Goal: Use online tool/utility: Utilize a website feature to perform a specific function

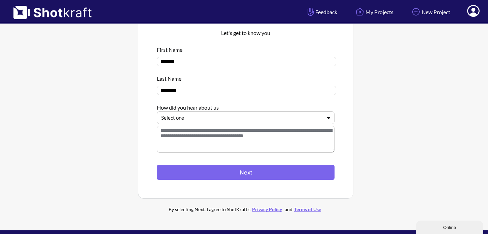
scroll to position [35, 0]
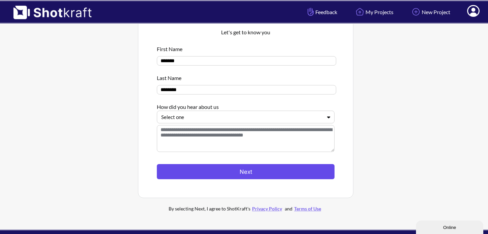
click at [279, 169] on button "Next" at bounding box center [246, 171] width 178 height 15
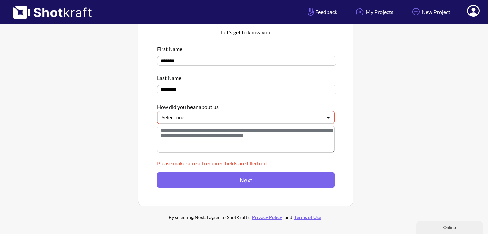
click at [257, 128] on textarea at bounding box center [246, 139] width 178 height 27
click at [254, 124] on div "Select one" at bounding box center [245, 117] width 177 height 13
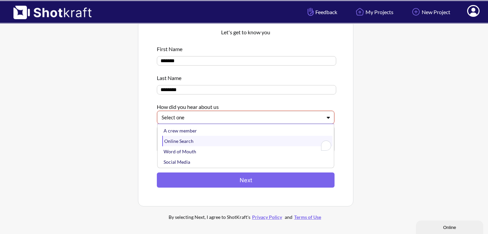
click at [247, 139] on div "Online Search" at bounding box center [247, 141] width 170 height 10
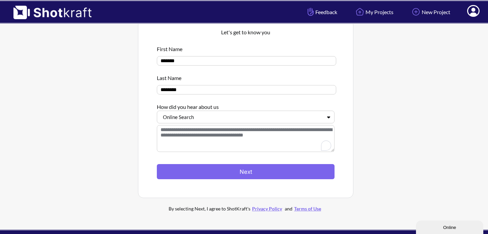
click at [249, 164] on div at bounding box center [246, 160] width 178 height 7
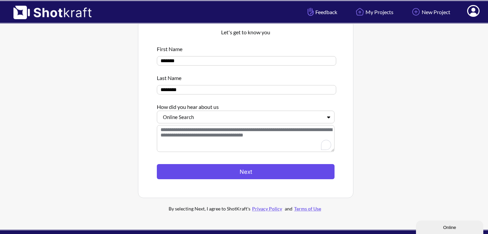
click at [248, 170] on button "Next" at bounding box center [246, 171] width 178 height 15
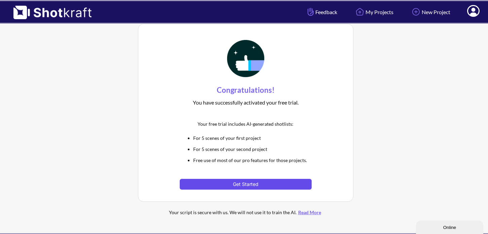
click at [249, 183] on button "Get Started" at bounding box center [246, 184] width 132 height 11
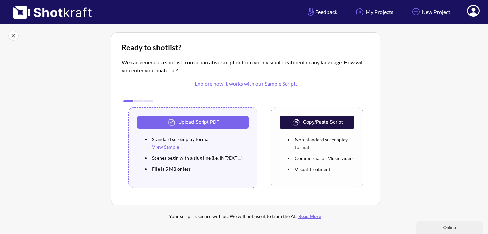
click at [165, 148] on link "View Sample" at bounding box center [165, 147] width 27 height 6
click at [207, 126] on button "Upload Script PDF" at bounding box center [193, 122] width 112 height 13
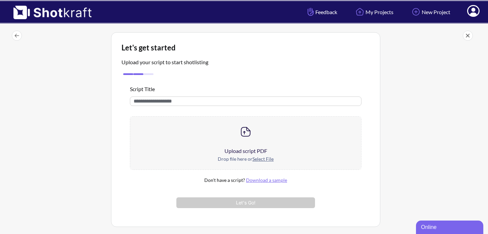
click at [169, 102] on input "text" at bounding box center [246, 101] width 232 height 9
type input "*****"
click at [260, 152] on div "Upload script PDF" at bounding box center [245, 151] width 231 height 8
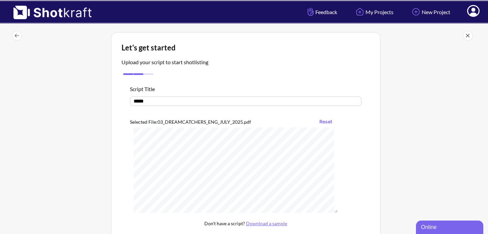
scroll to position [42, 0]
click at [328, 120] on button "Reset" at bounding box center [326, 121] width 20 height 11
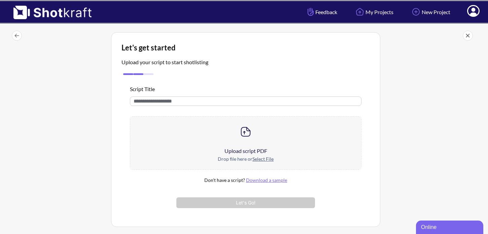
click at [257, 154] on div "Upload script PDF" at bounding box center [245, 151] width 231 height 8
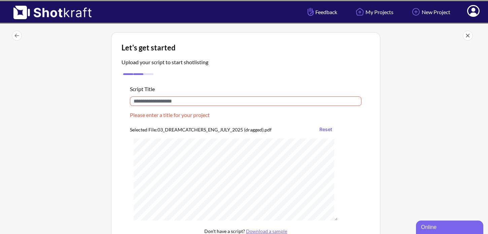
click at [241, 95] on div "Script Title Please enter a title for your project Selected File: 03_DREAMCATCH…" at bounding box center [246, 172] width 248 height 191
click at [239, 102] on input "text" at bounding box center [246, 101] width 232 height 9
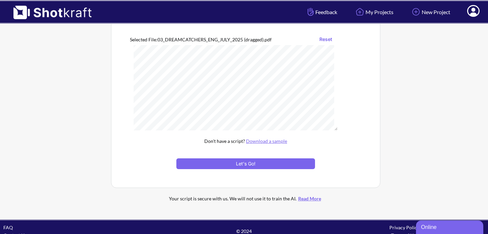
scroll to position [20, 0]
type input "**********"
click at [236, 167] on button "Let's Go!" at bounding box center [245, 164] width 139 height 11
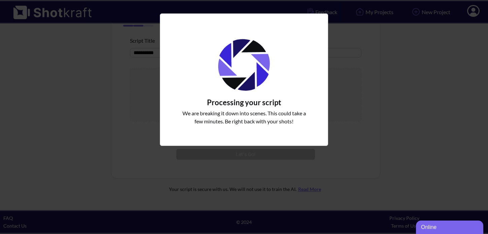
scroll to position [49, 0]
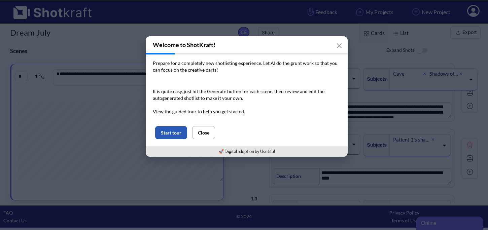
click at [171, 132] on button "Start tour" at bounding box center [171, 132] width 32 height 13
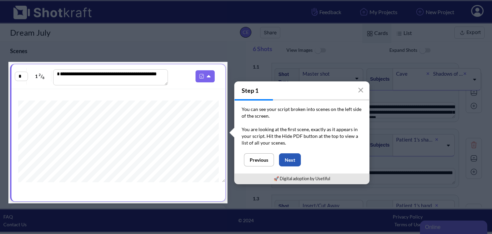
click at [287, 159] on button "Next" at bounding box center [290, 160] width 22 height 13
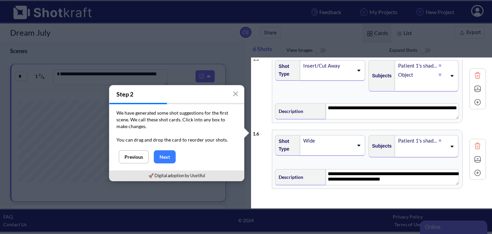
scroll to position [293, 0]
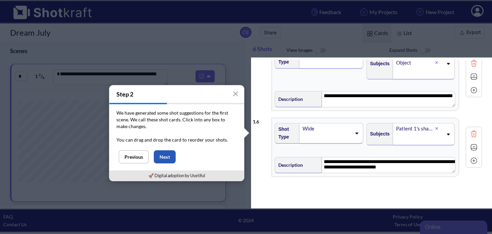
click at [163, 159] on button "Next" at bounding box center [165, 156] width 22 height 13
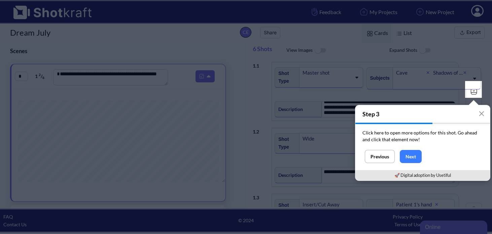
scroll to position [0, 0]
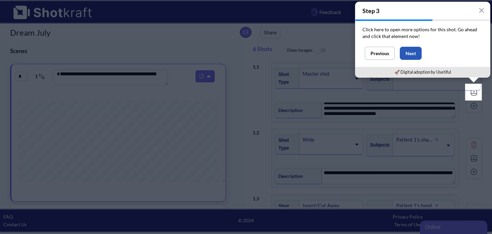
click at [417, 53] on button "Next" at bounding box center [411, 53] width 22 height 13
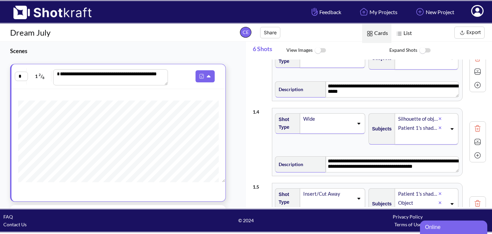
scroll to position [293, 0]
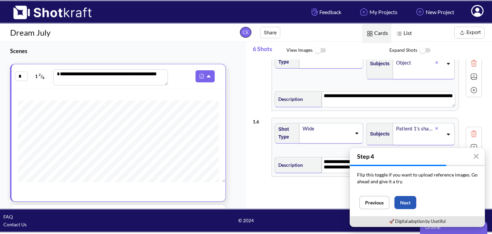
click at [407, 207] on button "Next" at bounding box center [406, 202] width 22 height 13
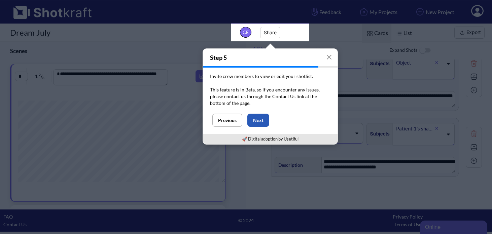
click at [266, 119] on button "Next" at bounding box center [258, 120] width 22 height 13
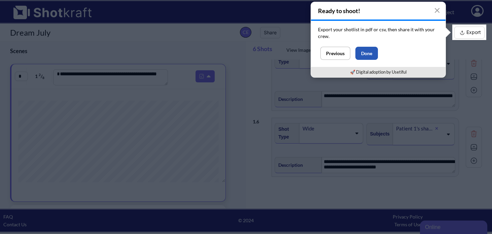
click at [373, 54] on button "Done" at bounding box center [366, 53] width 23 height 13
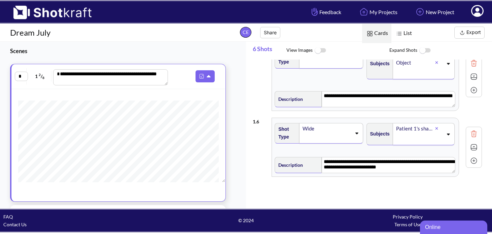
click at [403, 33] on img at bounding box center [399, 33] width 9 height 9
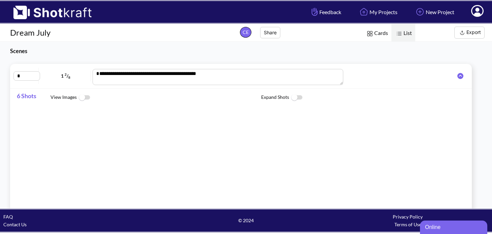
click at [370, 37] on img at bounding box center [370, 33] width 9 height 9
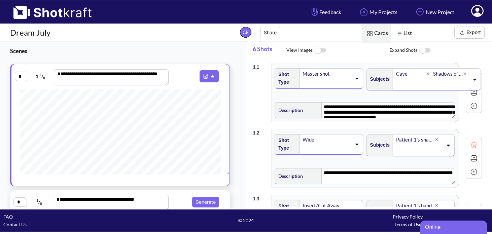
scroll to position [488, 0]
click at [211, 76] on icon at bounding box center [213, 76] width 4 height 2
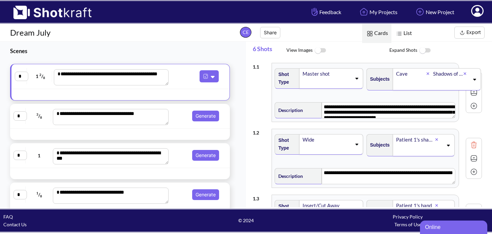
click at [183, 112] on span "Generate" at bounding box center [196, 116] width 50 height 11
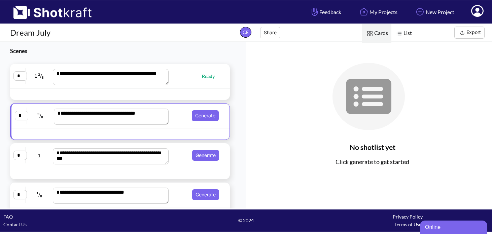
click at [182, 72] on span "Ready" at bounding box center [196, 76] width 50 height 8
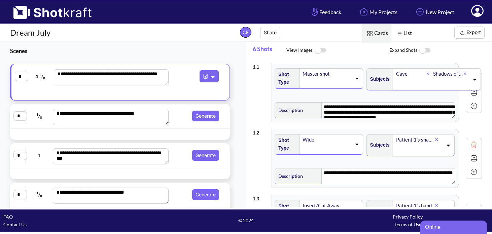
click at [183, 111] on span "Generate" at bounding box center [196, 116] width 50 height 11
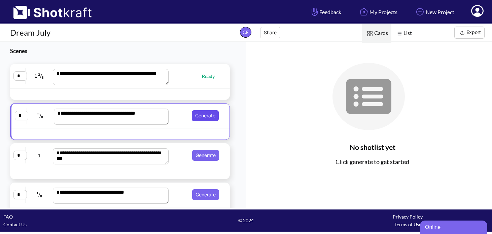
click at [201, 115] on button "Generate" at bounding box center [205, 115] width 27 height 11
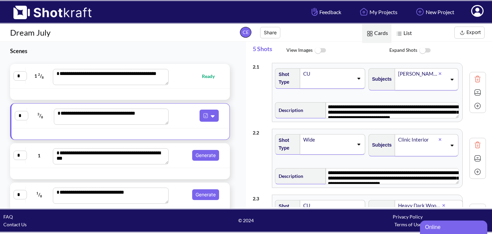
click at [356, 77] on icon at bounding box center [358, 78] width 9 height 5
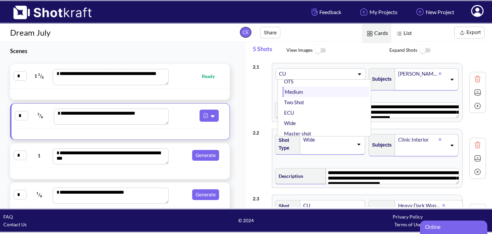
scroll to position [0, 0]
click at [355, 73] on icon at bounding box center [359, 74] width 9 height 5
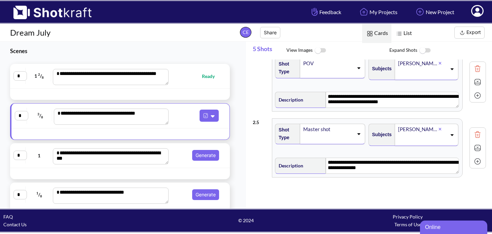
scroll to position [209, 0]
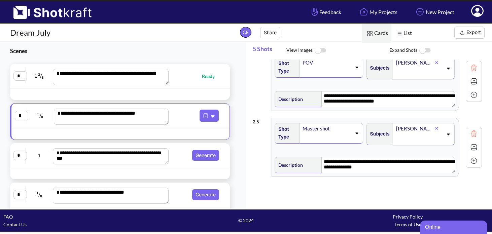
click at [179, 165] on div "**********" at bounding box center [120, 155] width 220 height 25
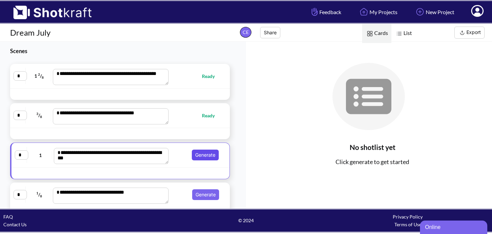
click at [198, 151] on button "Generate" at bounding box center [205, 155] width 27 height 11
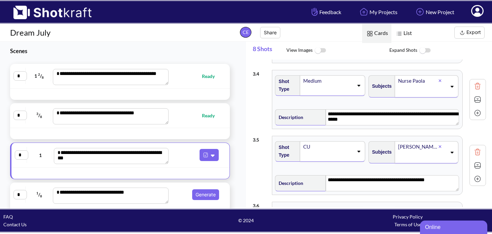
scroll to position [416, 0]
